Goal: Information Seeking & Learning: Learn about a topic

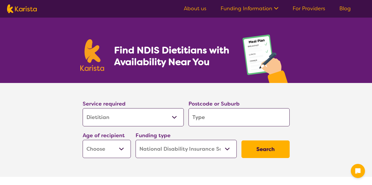
select select "Dietitian"
select select "NDIS"
select select "Dietitian"
select select "NDIS"
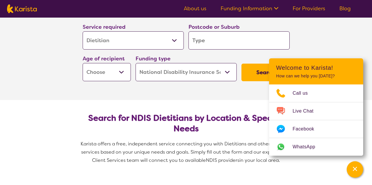
scroll to position [59, 0]
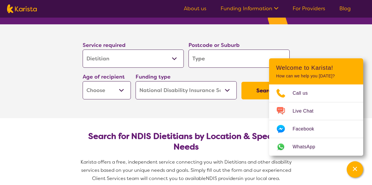
click at [207, 59] on input "search" at bounding box center [238, 59] width 101 height 18
type input "5"
type input "51"
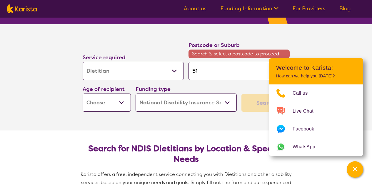
type input "516"
type input "5169"
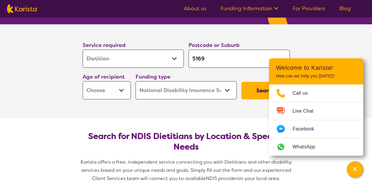
click at [214, 62] on input "5169" at bounding box center [238, 59] width 101 height 18
click at [213, 59] on input "5169" at bounding box center [238, 59] width 101 height 18
type input "516"
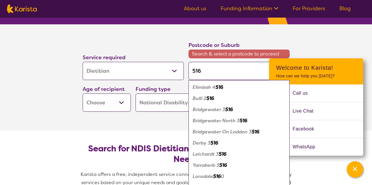
type input "5169"
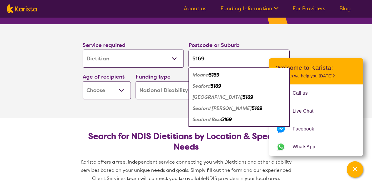
click at [218, 90] on div "Seaford 5169" at bounding box center [238, 86] width 95 height 11
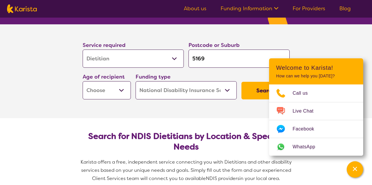
click at [264, 92] on button "Search" at bounding box center [265, 91] width 48 height 18
click at [123, 92] on select "Early Childhood - 0 to 9 Child - 10 to 11 Adolescent - 12 to 17 Adult - 18 to 6…" at bounding box center [107, 90] width 48 height 18
click at [116, 93] on select "Early Childhood - 0 to 9 Child - 10 to 11 Adolescent - 12 to 17 Adult - 18 to 6…" at bounding box center [107, 90] width 48 height 18
select select "AS"
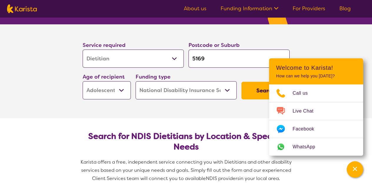
click at [83, 81] on select "Early Childhood - 0 to 9 Child - 10 to 11 Adolescent - 12 to 17 Adult - 18 to 6…" at bounding box center [107, 90] width 48 height 18
select select "AS"
click at [122, 87] on select "Early Childhood - 0 to 9 Child - 10 to 11 Adolescent - 12 to 17 Adult - 18 to 6…" at bounding box center [107, 90] width 48 height 18
select select "AD"
click at [83, 81] on select "Early Childhood - 0 to 9 Child - 10 to 11 Adolescent - 12 to 17 Adult - 18 to 6…" at bounding box center [107, 90] width 48 height 18
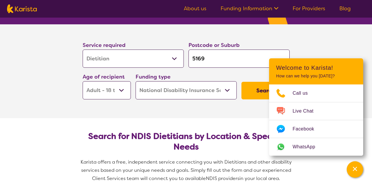
select select "AD"
click at [224, 90] on select "Home Care Package (HCP) National Disability Insurance Scheme (NDIS) I don't know" at bounding box center [185, 90] width 101 height 18
click at [225, 90] on select "Home Care Package (HCP) National Disability Insurance Scheme (NDIS) I don't know" at bounding box center [185, 90] width 101 height 18
click at [224, 90] on select "Home Care Package (HCP) National Disability Insurance Scheme (NDIS) I don't know" at bounding box center [185, 90] width 101 height 18
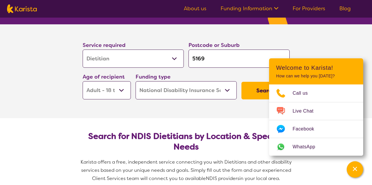
click at [260, 94] on button "Search" at bounding box center [265, 91] width 48 height 18
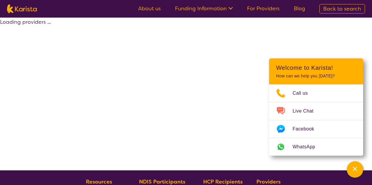
select select "by_score"
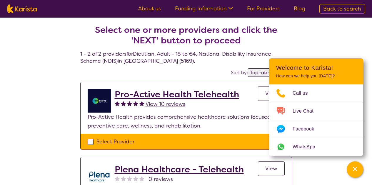
click at [332, 46] on div "Select one or more providers and click the 'NEXT' button to proceed 1 - 2 of 2 …" at bounding box center [186, 137] width 372 height 238
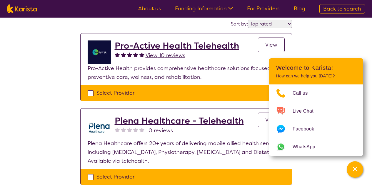
scroll to position [59, 0]
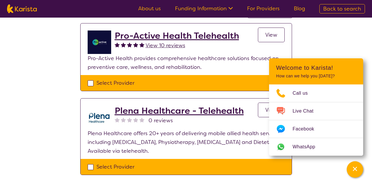
select select "Dietitian"
select select "AD"
select select "NDIS"
select select "Dietitian"
select select "AD"
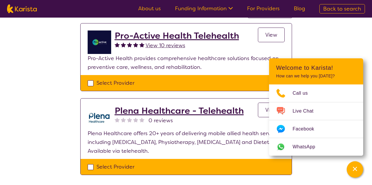
select select "NDIS"
